Goal: Task Accomplishment & Management: Manage account settings

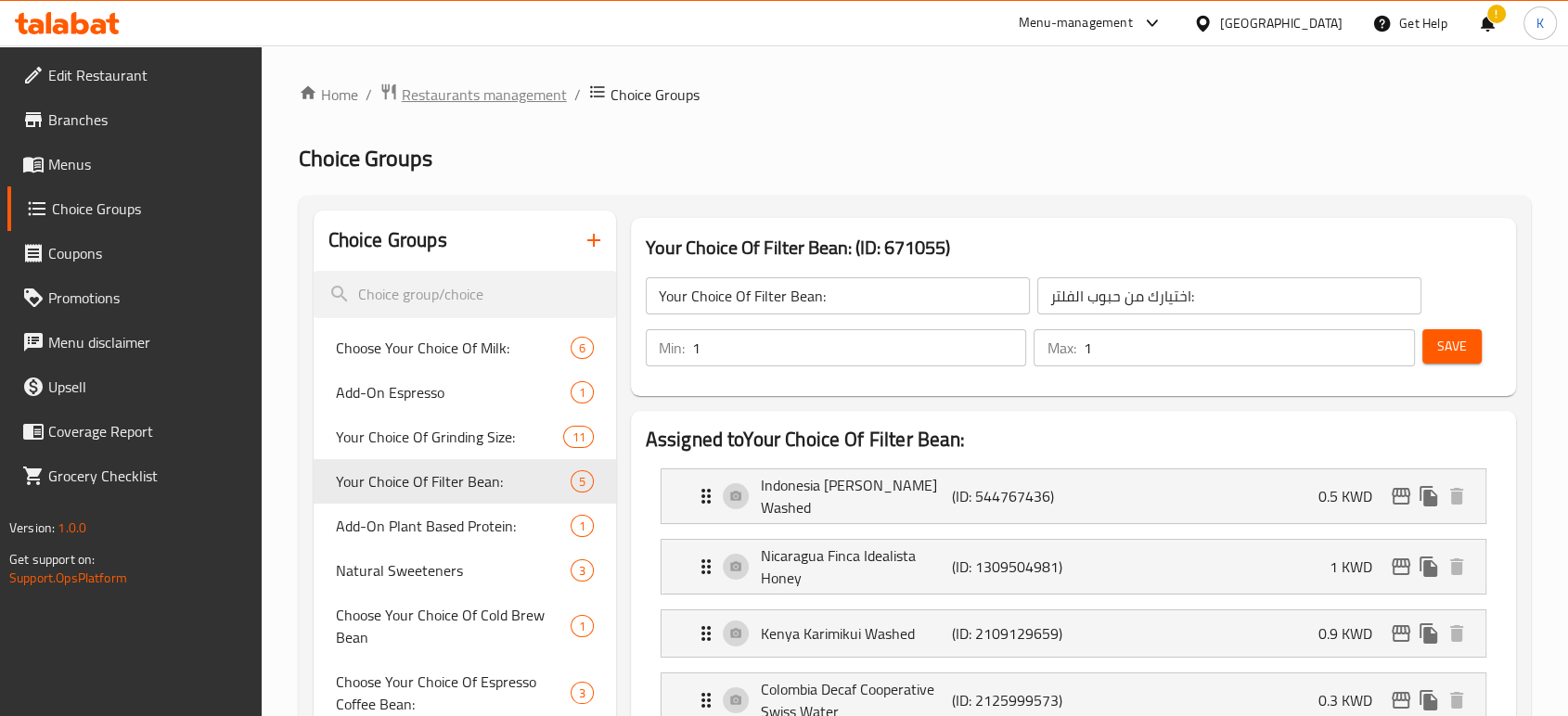
click at [479, 87] on span "Restaurants management" at bounding box center [484, 94] width 166 height 22
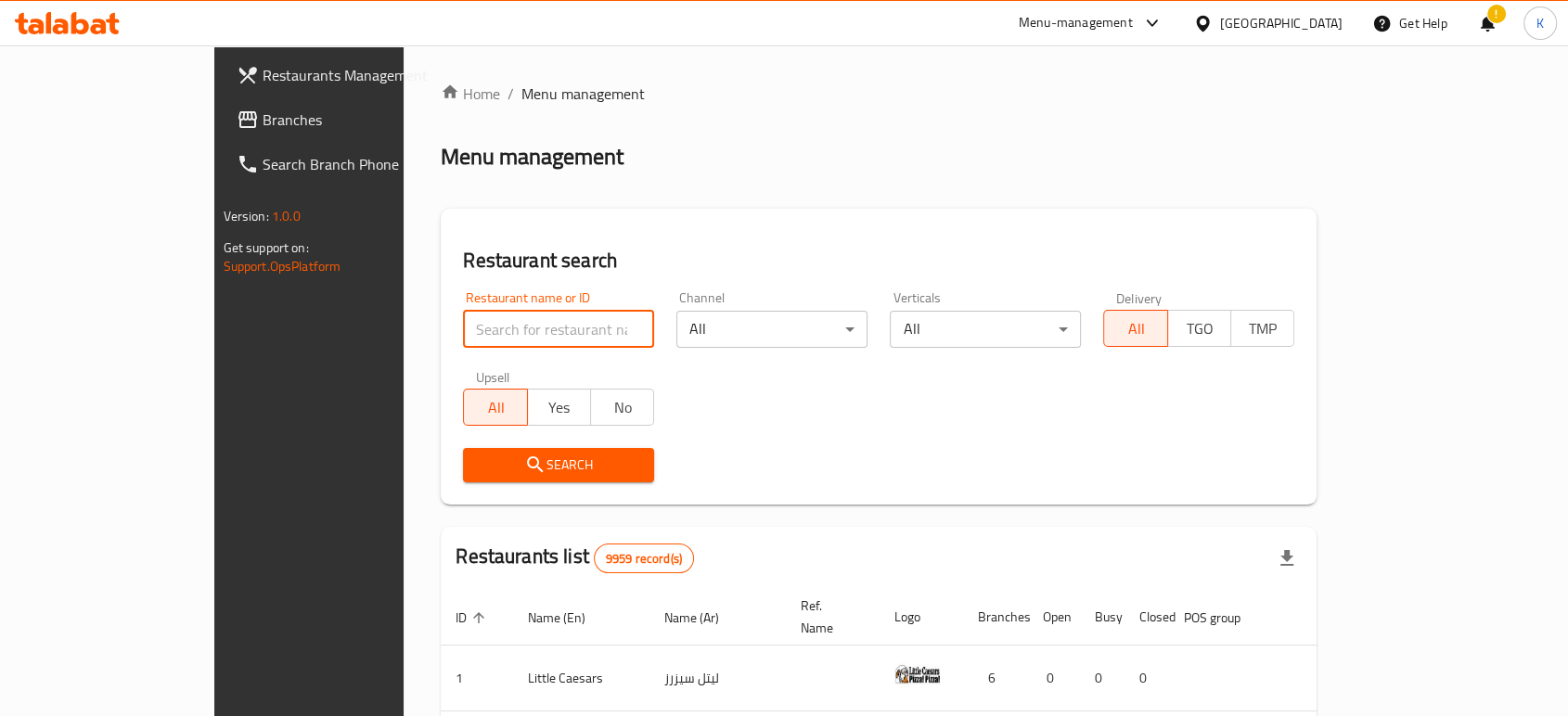
click at [481, 329] on input "search" at bounding box center [558, 329] width 192 height 38
type input "i"
type input "a"
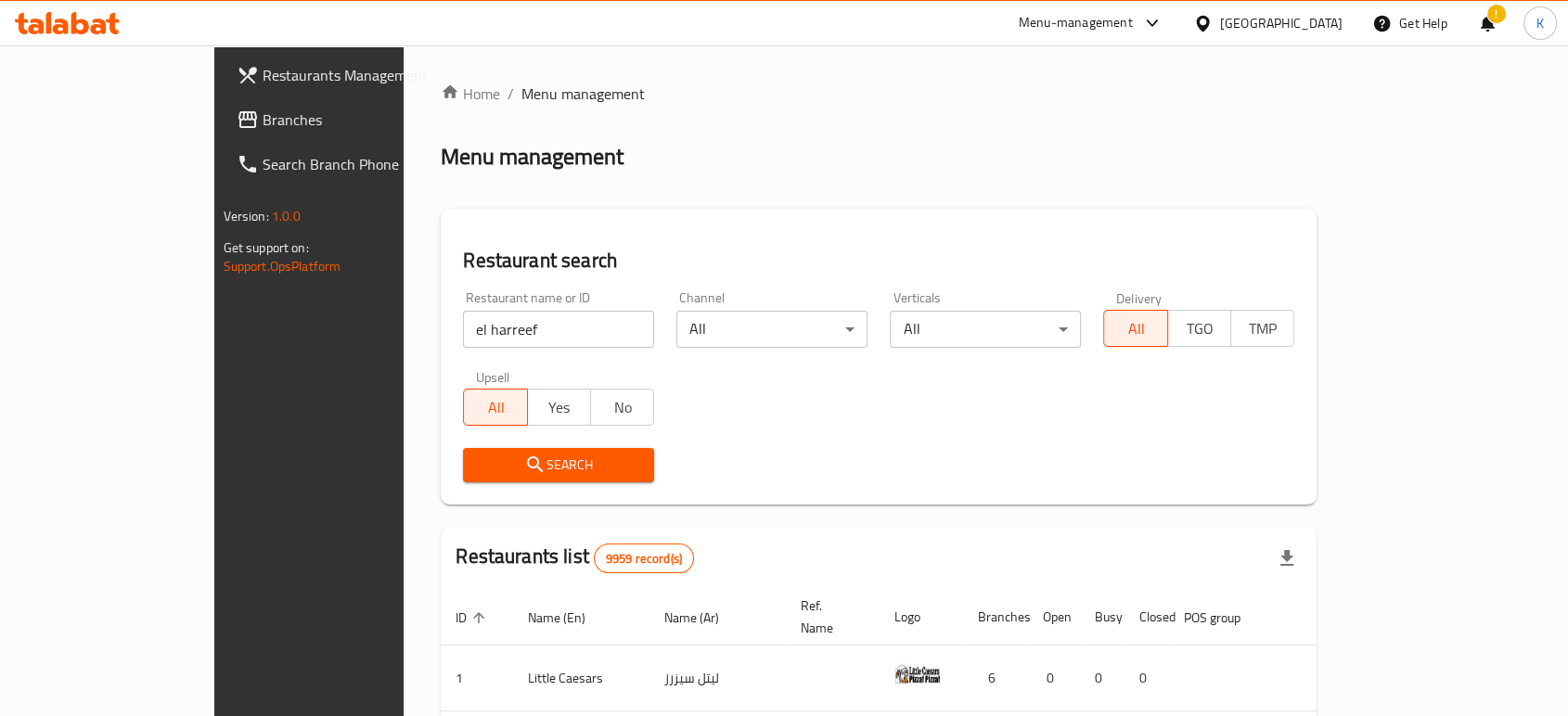
click at [463, 479] on button "Search" at bounding box center [558, 465] width 192 height 35
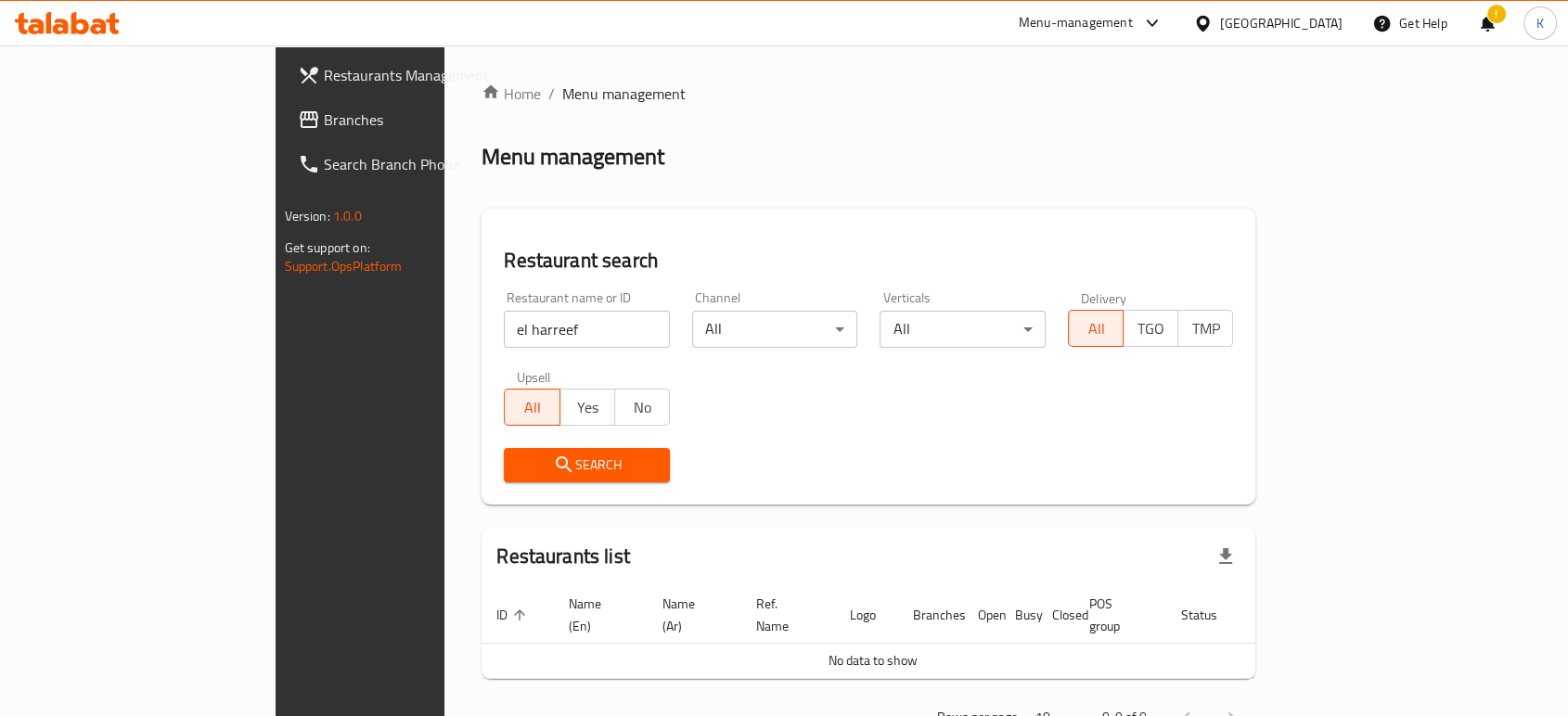
click at [503, 335] on input "el harreef" at bounding box center [586, 329] width 167 height 38
click at [519, 456] on span "Search" at bounding box center [587, 465] width 137 height 23
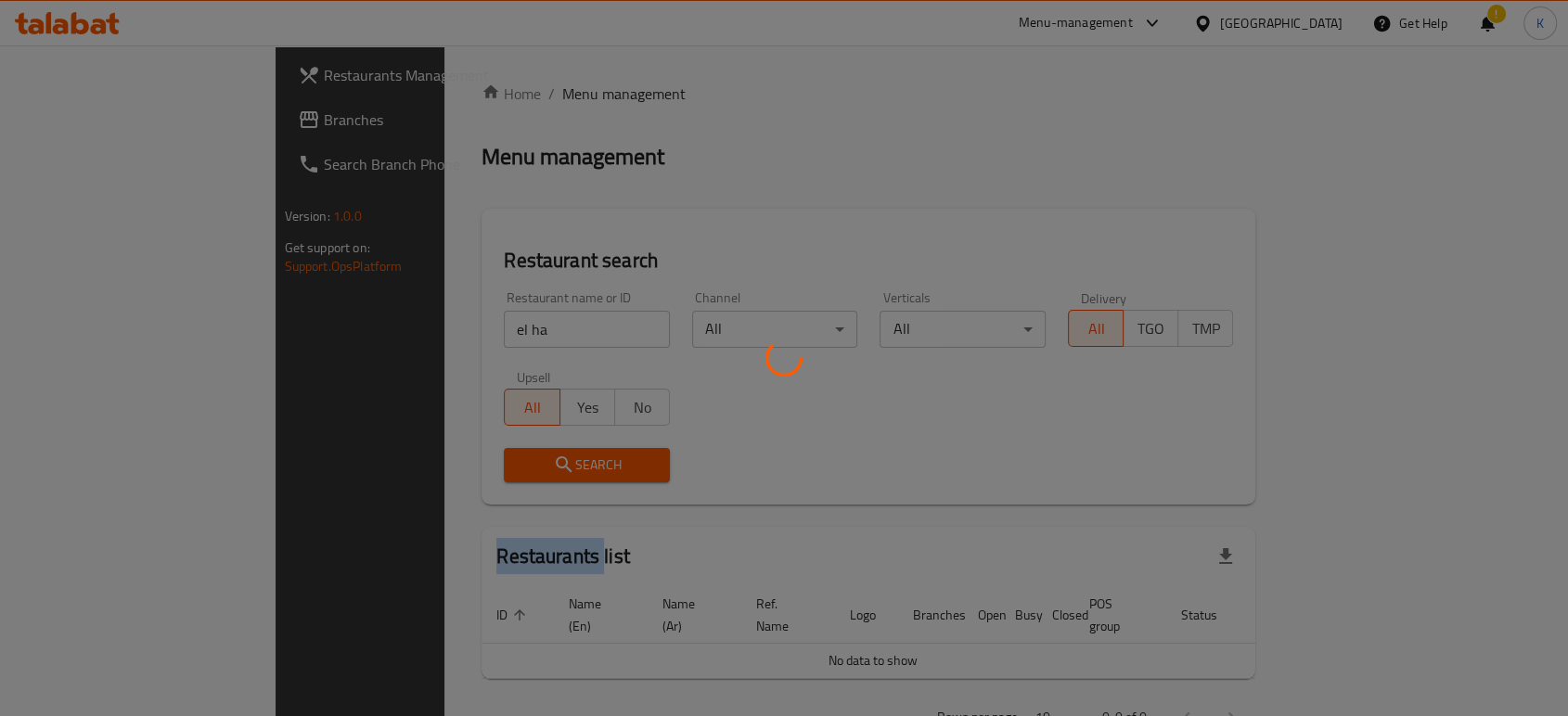
click at [408, 456] on div at bounding box center [784, 358] width 1568 height 716
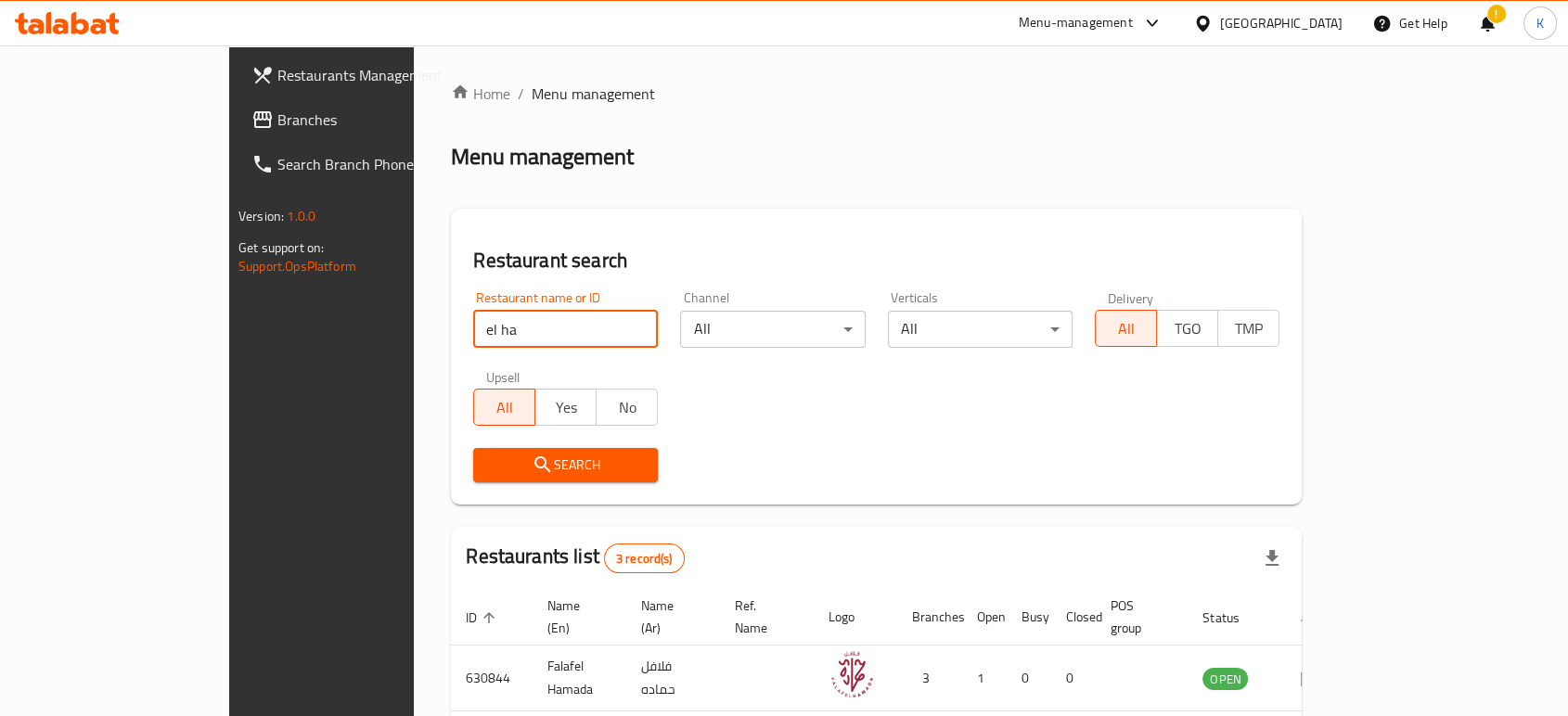
click at [473, 332] on input "el ha" at bounding box center [565, 329] width 185 height 38
type input "elharreef"
click at [488, 474] on span "Search" at bounding box center [565, 465] width 155 height 23
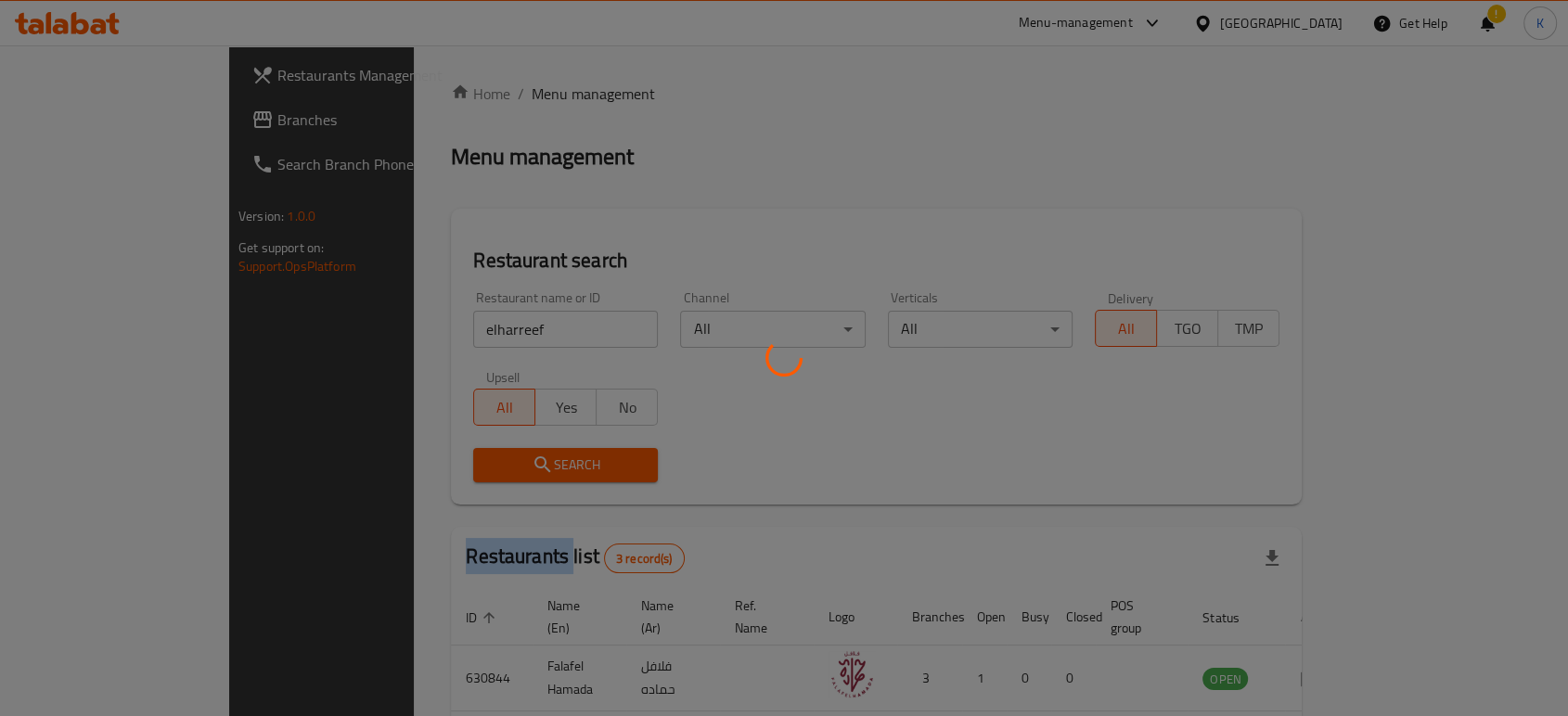
click at [390, 474] on div at bounding box center [784, 358] width 1568 height 716
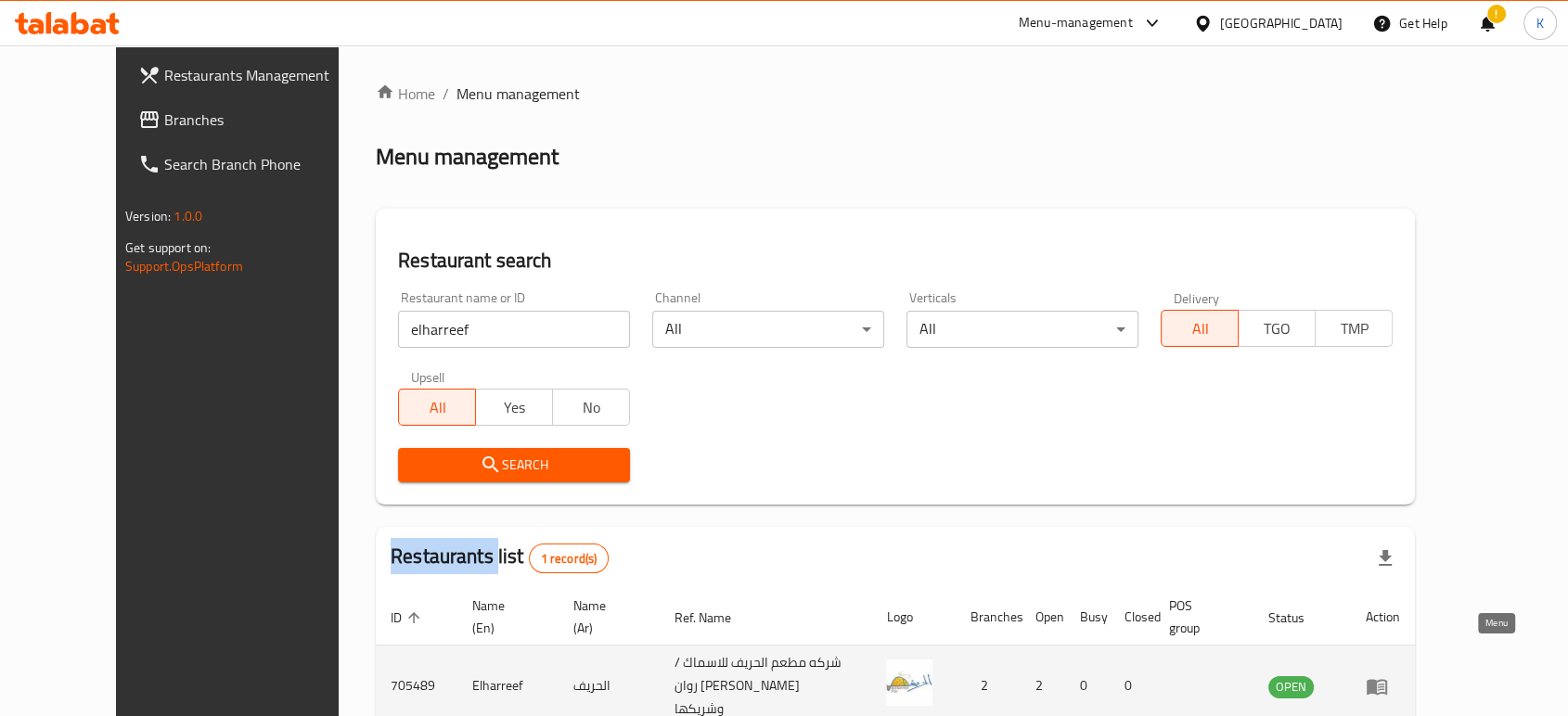
click at [1388, 676] on icon "enhanced table" at bounding box center [1376, 686] width 22 height 22
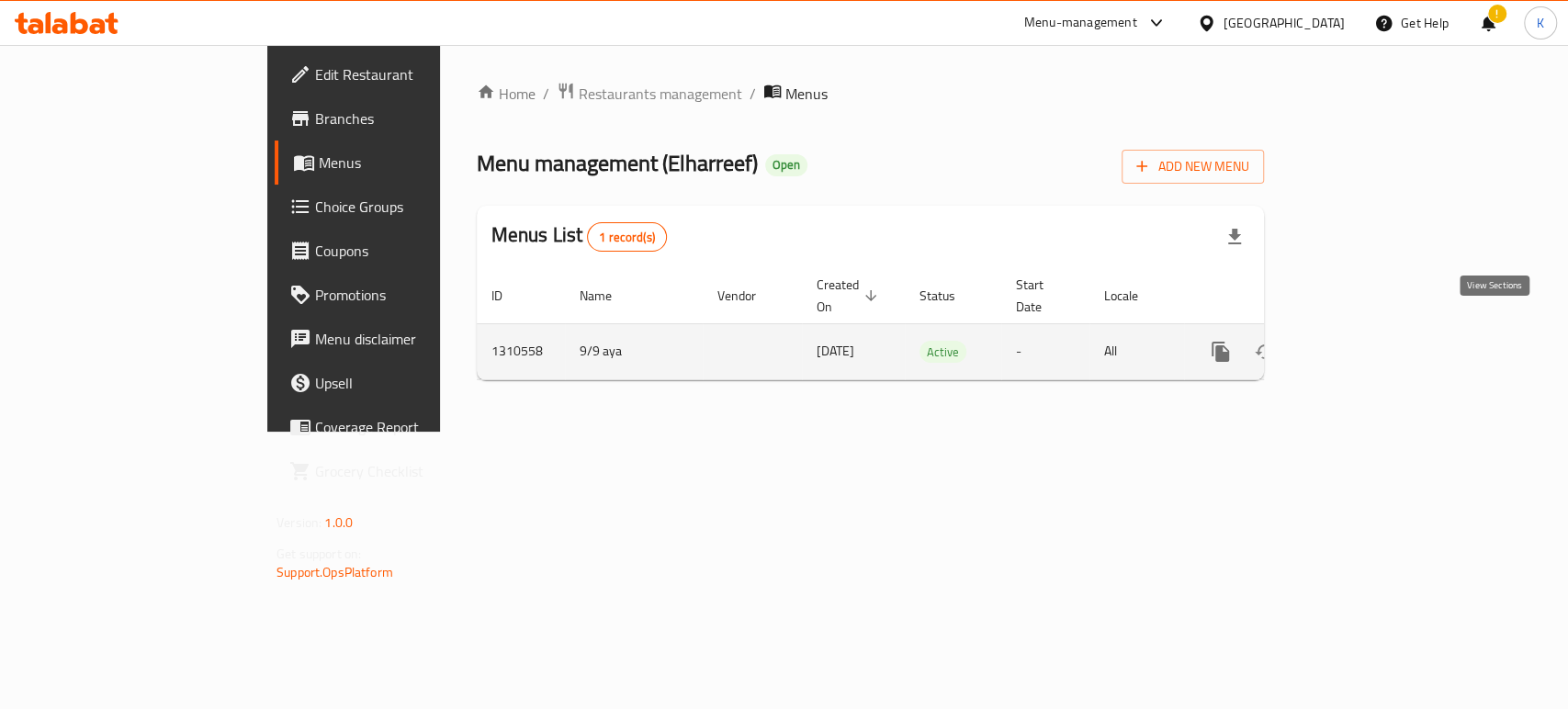
click at [1364, 341] on icon "enhanced table" at bounding box center [1353, 352] width 22 height 22
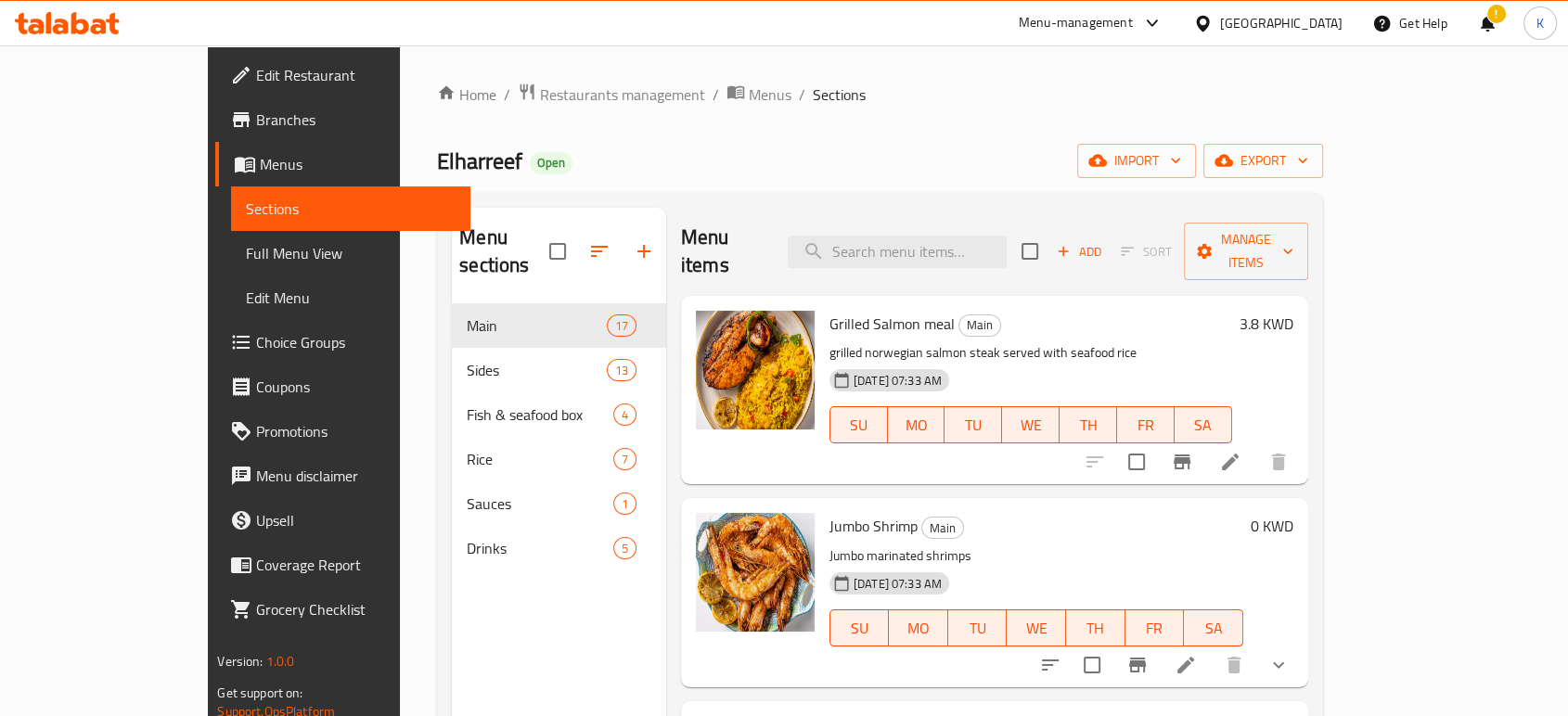
click at [256, 85] on span "Edit Restaurant" at bounding box center [355, 74] width 198 height 22
